Goal: Task Accomplishment & Management: Use online tool/utility

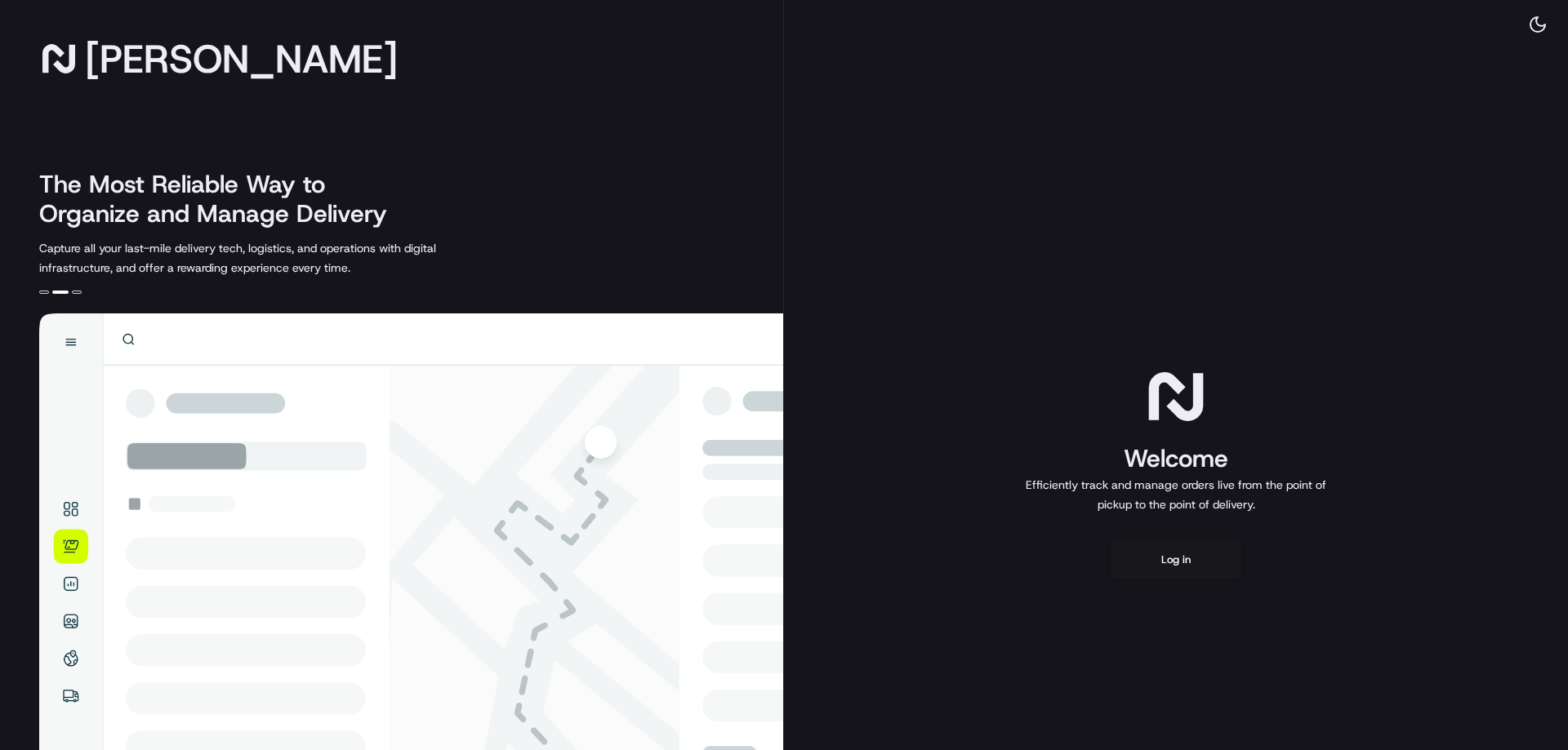
click at [1022, 525] on div "Welcome Efficiently track and manage orders live from the point of pickup to th…" at bounding box center [1175, 471] width 784 height 943
click at [1542, 26] on button at bounding box center [1537, 24] width 34 height 23
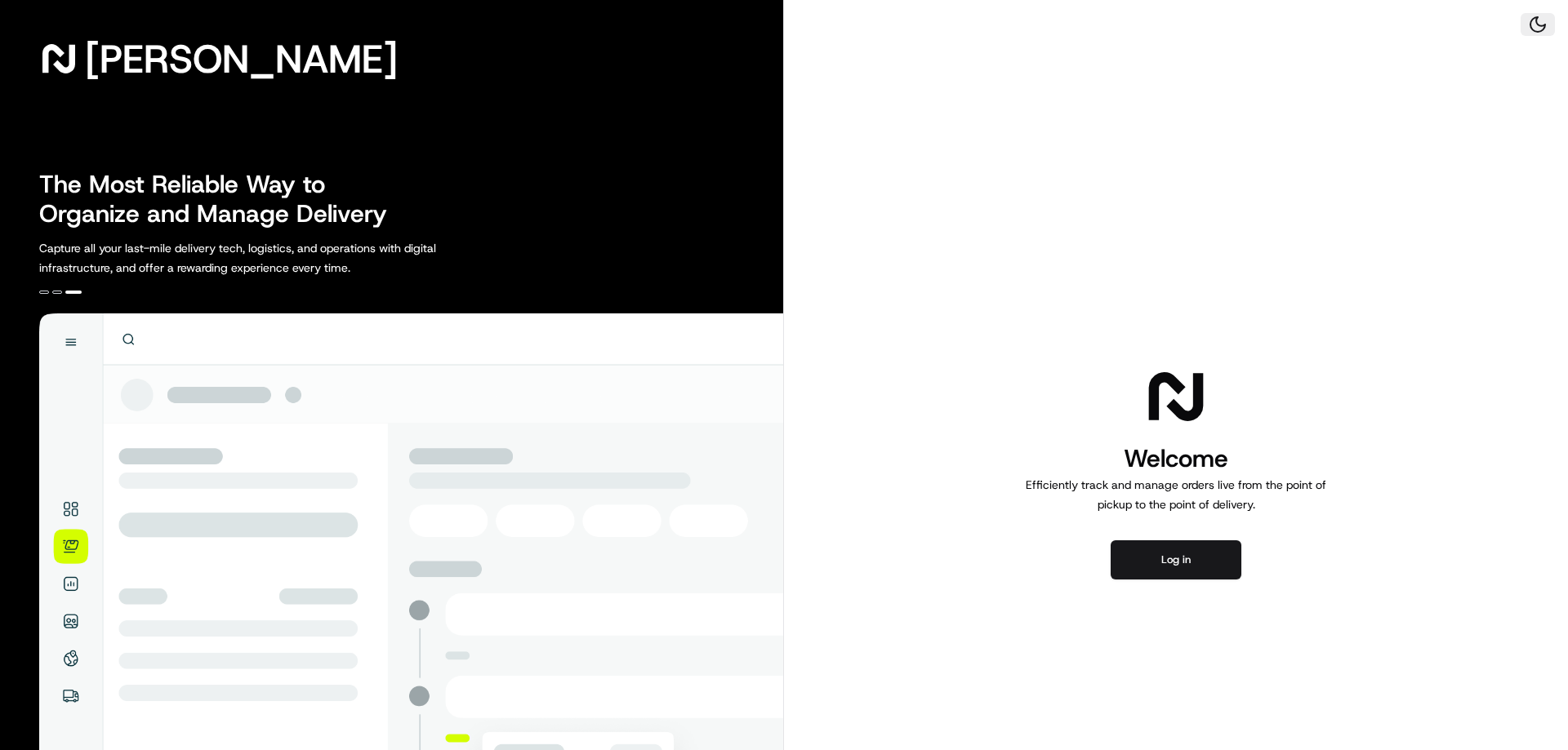
click at [1542, 26] on button at bounding box center [1537, 24] width 34 height 23
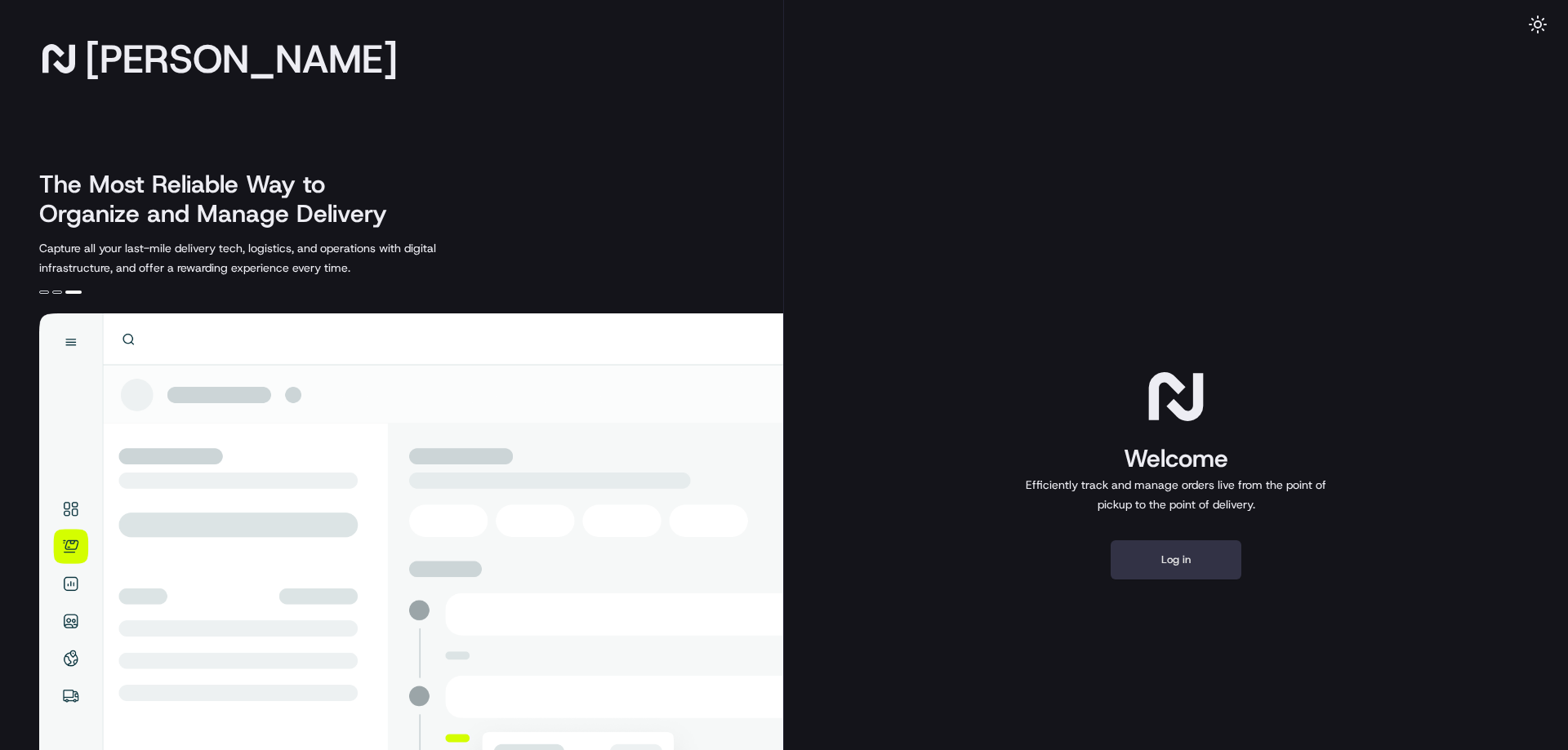
click at [1215, 559] on button "Log in" at bounding box center [1175, 560] width 131 height 39
